Goal: Obtain resource: Download file/media

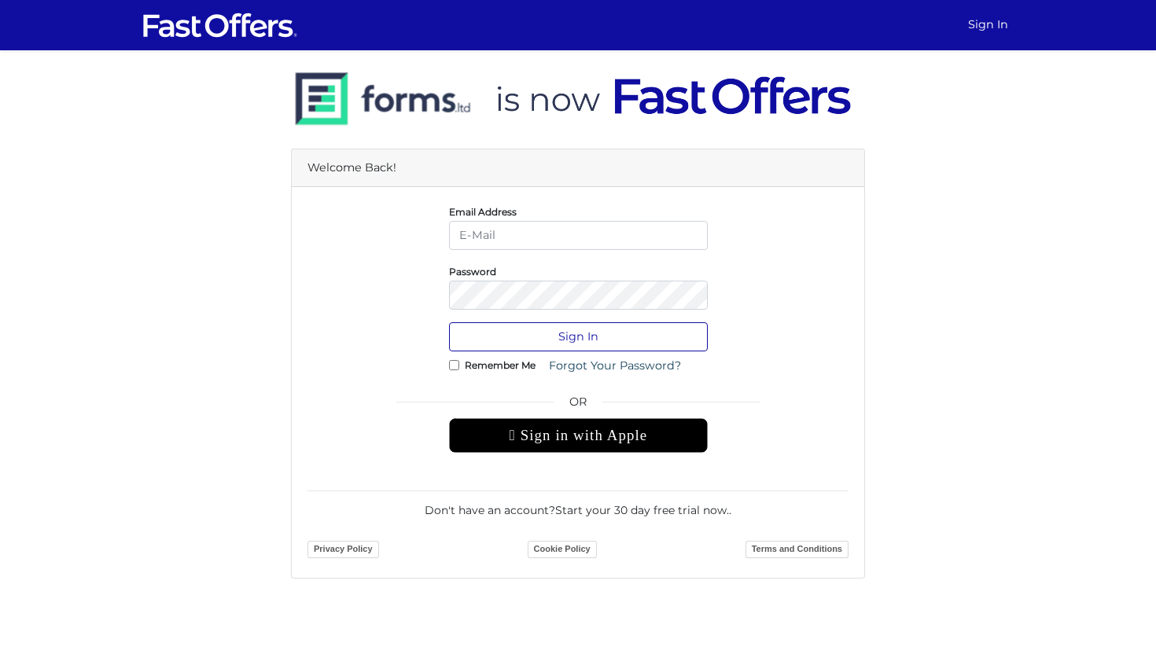
type input "[PERSON_NAME][EMAIL_ADDRESS][DOMAIN_NAME]"
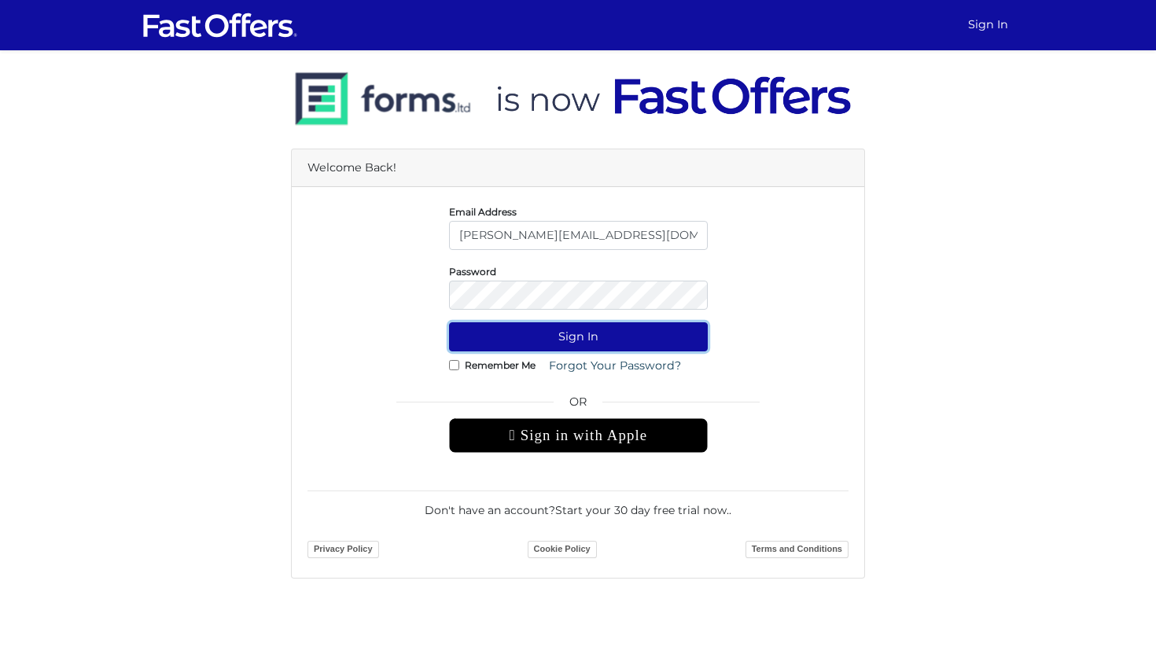
click at [580, 335] on button "Sign In" at bounding box center [578, 336] width 259 height 29
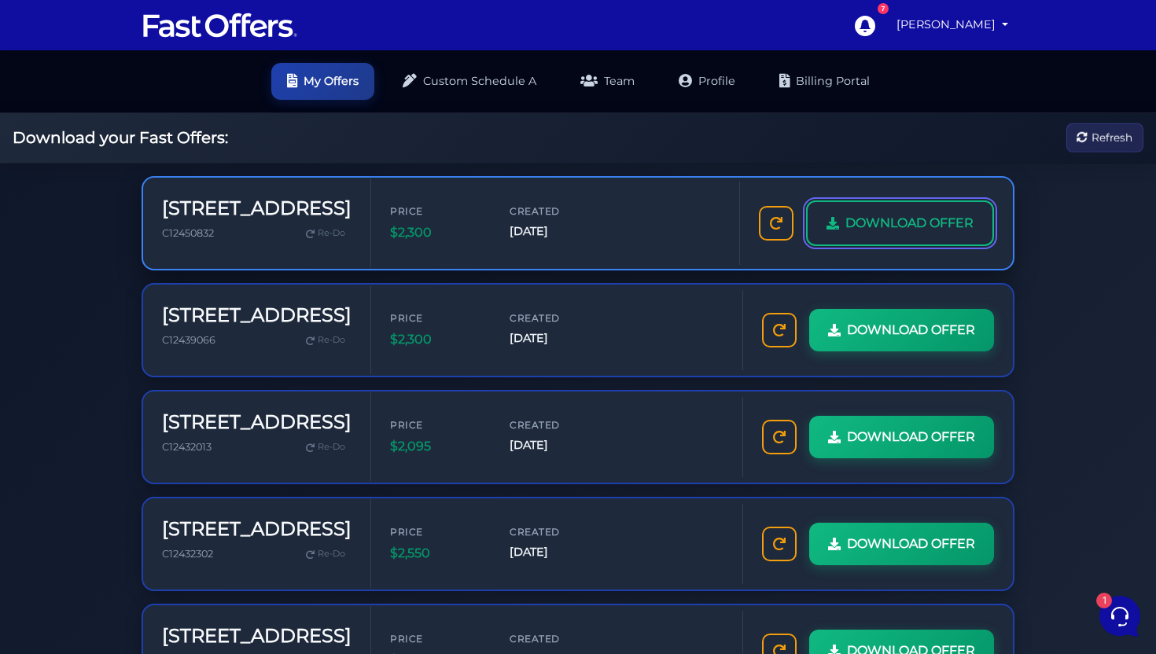
click at [917, 227] on span "DOWNLOAD OFFER" at bounding box center [910, 223] width 128 height 20
click at [908, 217] on span "DOWNLOAD OFFER" at bounding box center [910, 223] width 128 height 20
